Goal: Information Seeking & Learning: Learn about a topic

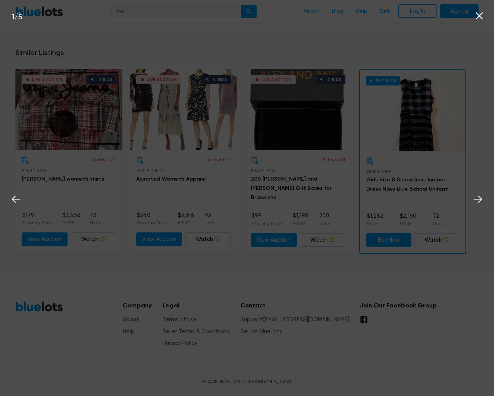
scroll to position [491, 0]
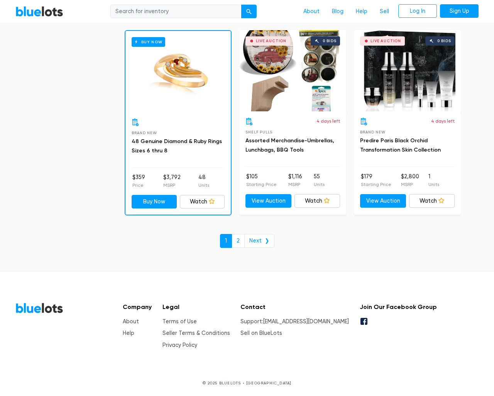
scroll to position [3299, 0]
type input "the"
type input "testing@example.com"
type input "e"
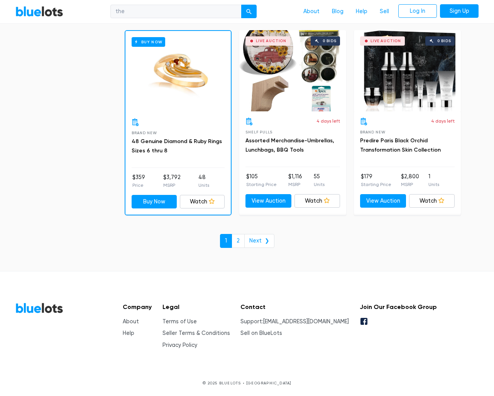
checkbox New"] "false"
checkbox Pulls"] "false"
checkbox input "false"
checkbox Accessories"] "false"
checkbox Beauty"] "false"
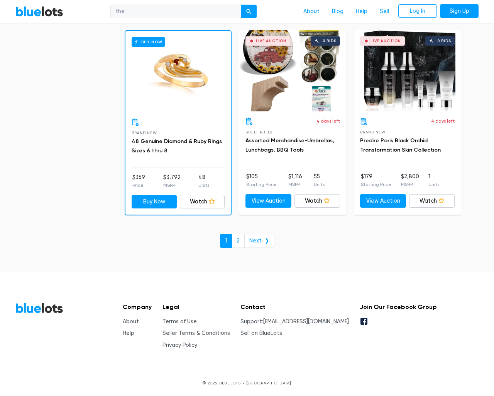
checkbox input "false"
checkbox Merchandise"] "false"
checkbox Baby"] "false"
checkbox Garden"] "false"
checkbox input "false"
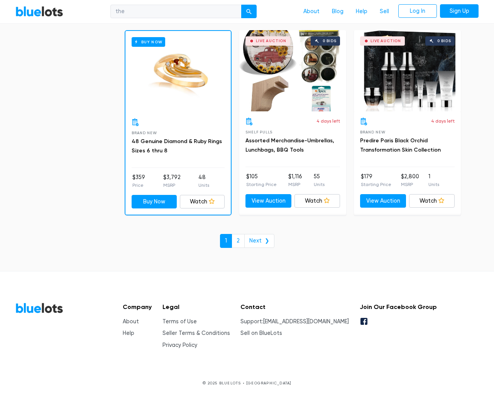
type input "e"
select select "10000"
select select "50000"
select select "ending_soonest"
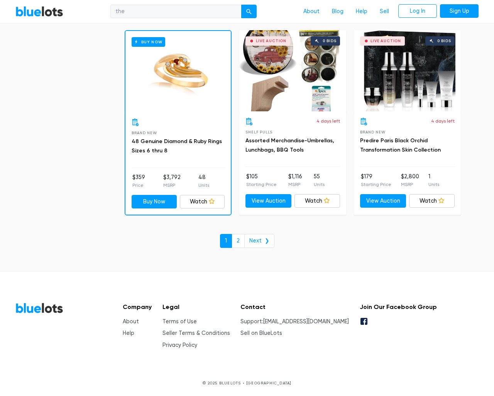
select select "50000"
select select "highest_price"
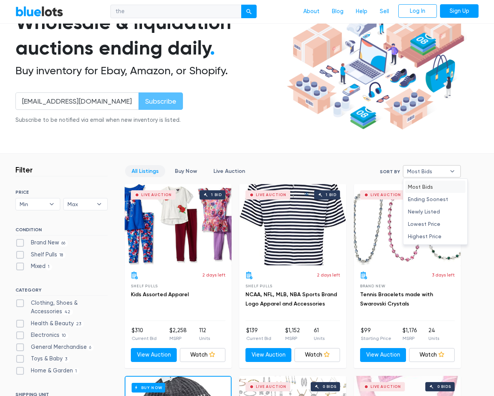
type input "e"
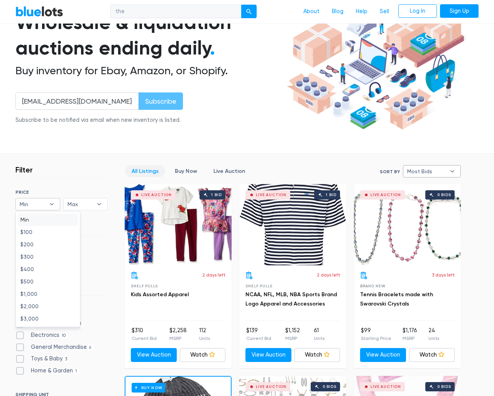
type input "e"
checkbox New"] "false"
checkbox Pulls"] "false"
checkbox input "false"
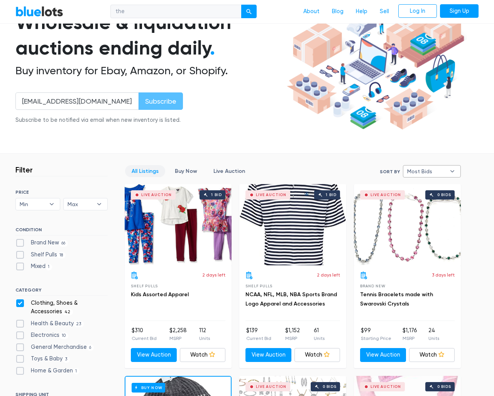
checkbox Accessories"] "false"
checkbox Beauty"] "false"
checkbox input "false"
checkbox Merchandise"] "false"
checkbox Baby"] "false"
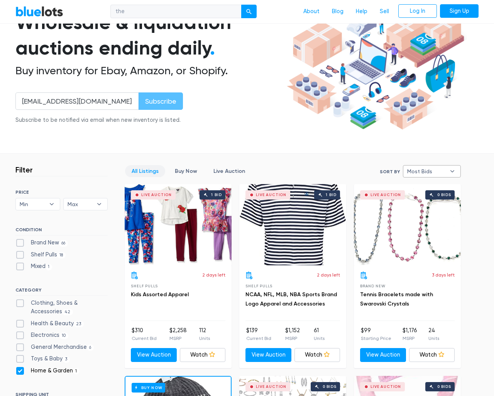
checkbox Garden"] "false"
checkbox input "false"
type input "e"
select select "most_bids"
